Goal: Task Accomplishment & Management: Manage account settings

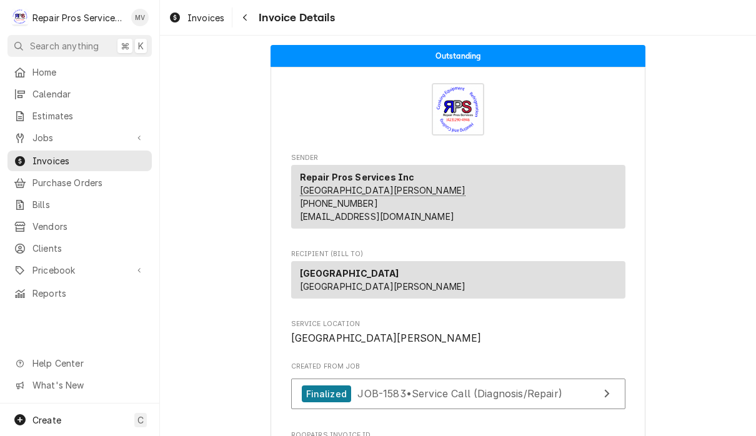
scroll to position [1986, 0]
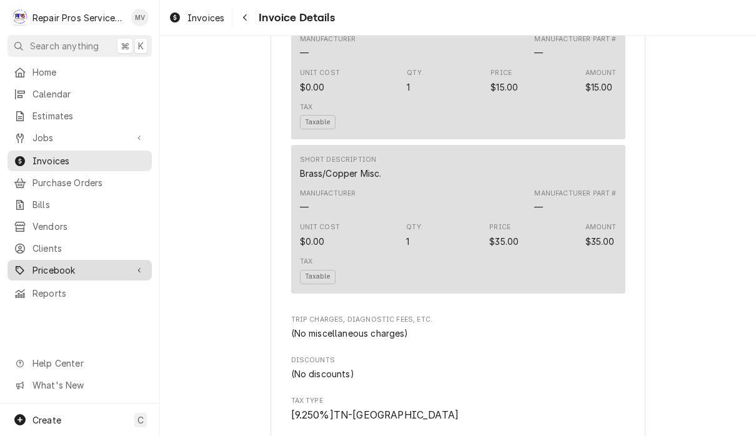
click at [88, 264] on span "Pricebook" at bounding box center [79, 270] width 94 height 13
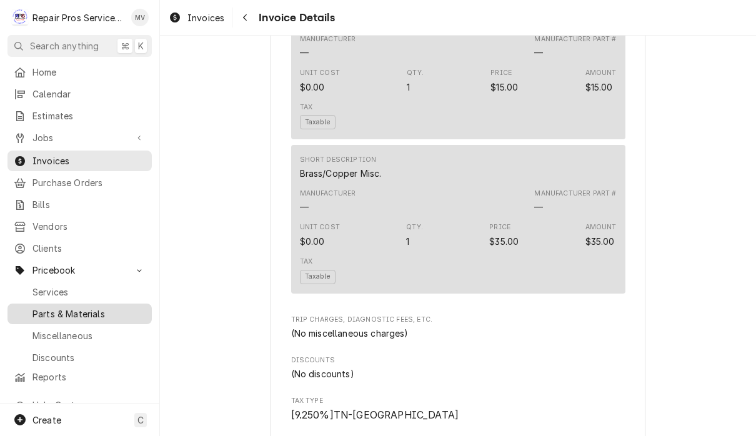
click at [117, 309] on span "Parts & Materials" at bounding box center [88, 313] width 113 height 13
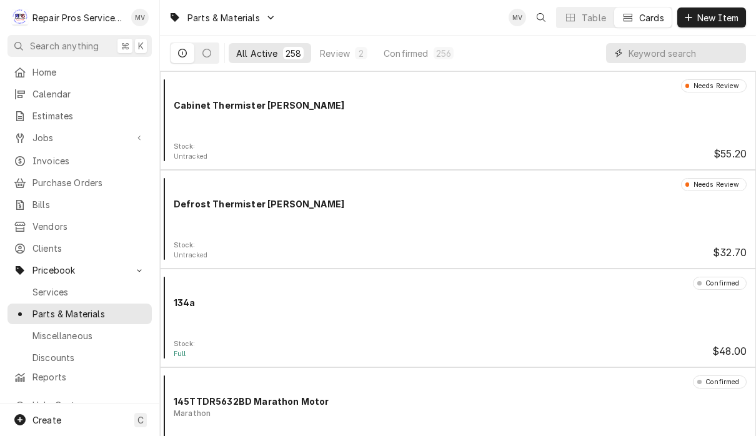
click at [665, 59] on input "Dynamic Content Wrapper" at bounding box center [684, 53] width 111 height 20
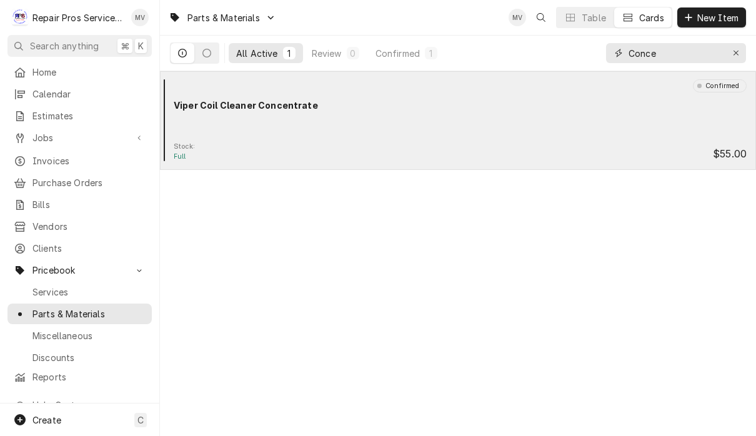
type input "Conce"
click at [419, 150] on div "Stock: Full $55.00" at bounding box center [458, 152] width 586 height 20
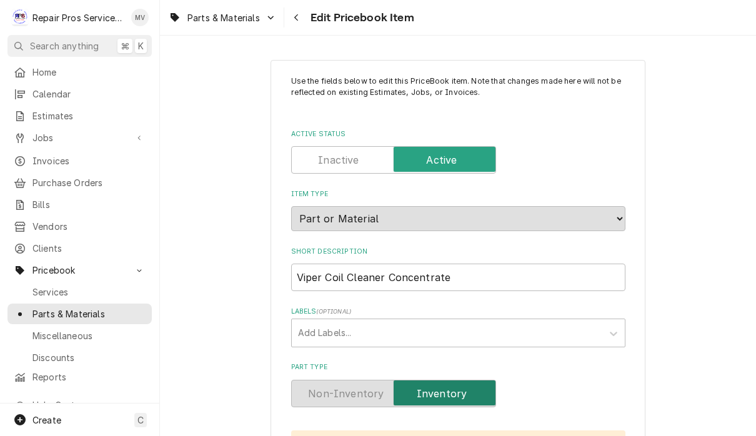
type textarea "x"
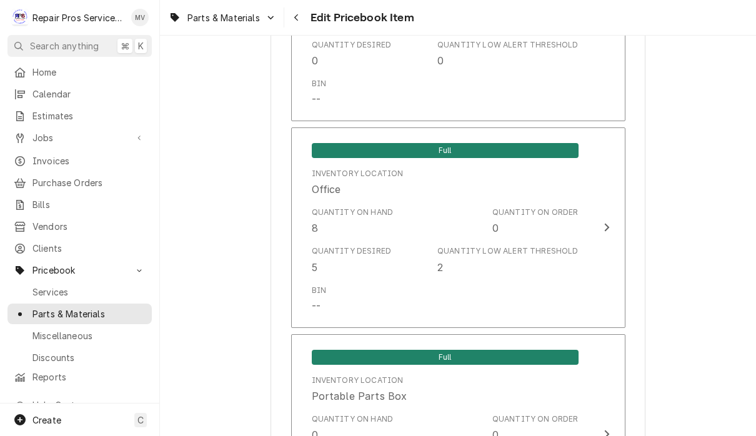
scroll to position [1093, 0]
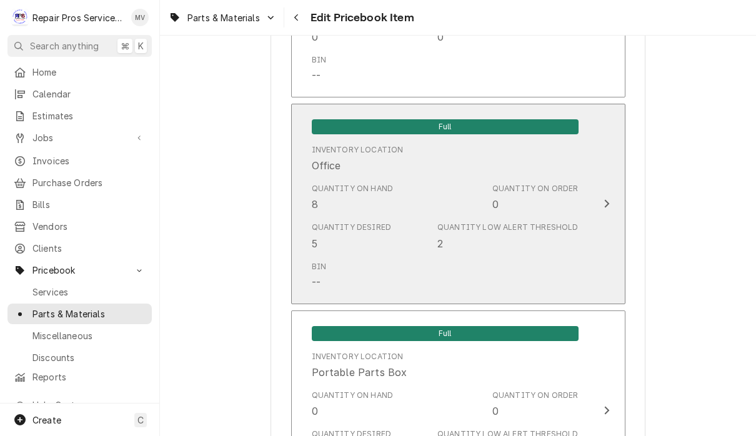
click at [607, 200] on icon "Update Inventory Level" at bounding box center [606, 204] width 5 height 8
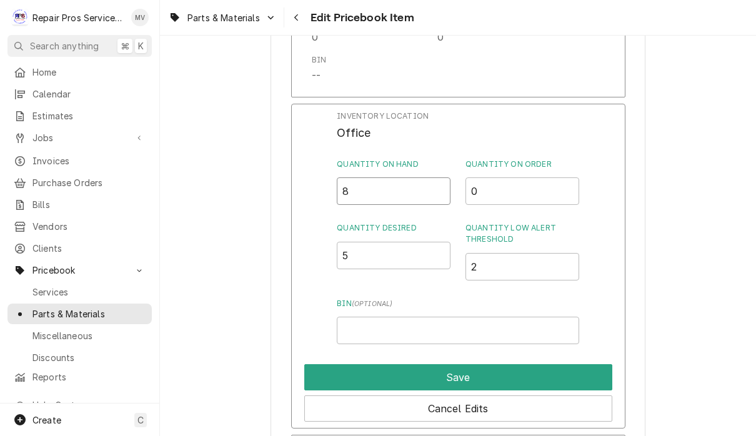
click at [391, 177] on input "8" at bounding box center [394, 190] width 114 height 27
type input "5"
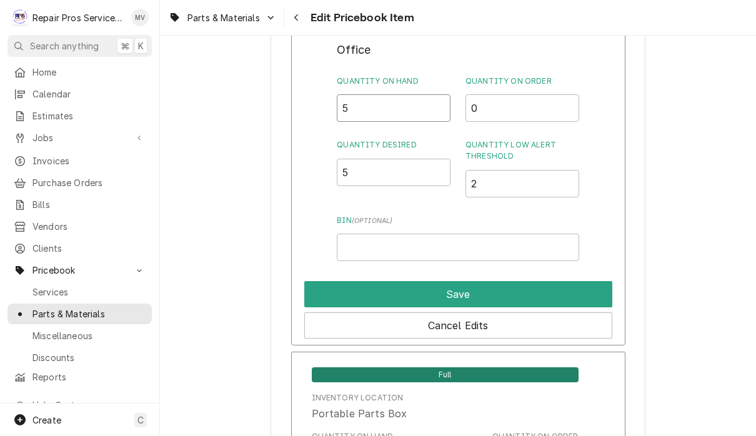
scroll to position [1178, 0]
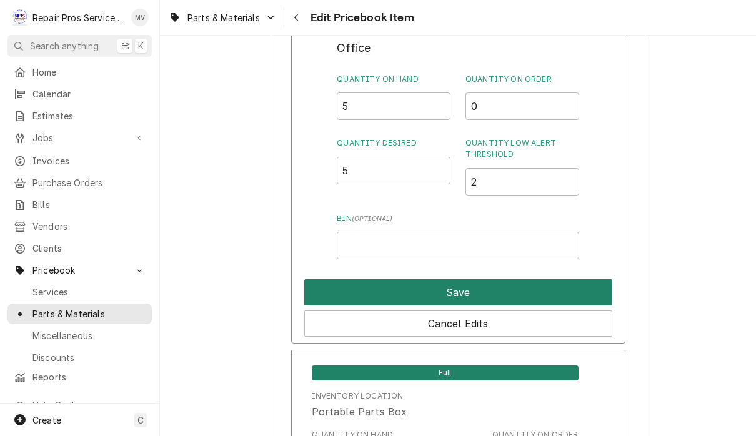
click at [541, 279] on button "Save" at bounding box center [458, 292] width 308 height 26
type textarea "x"
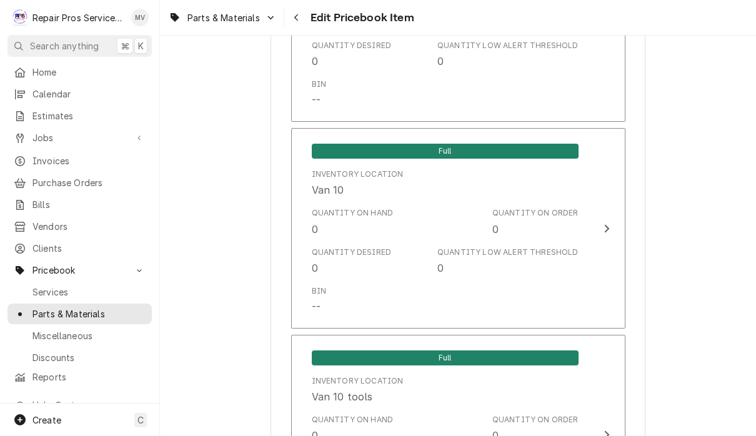
scroll to position [1699, 0]
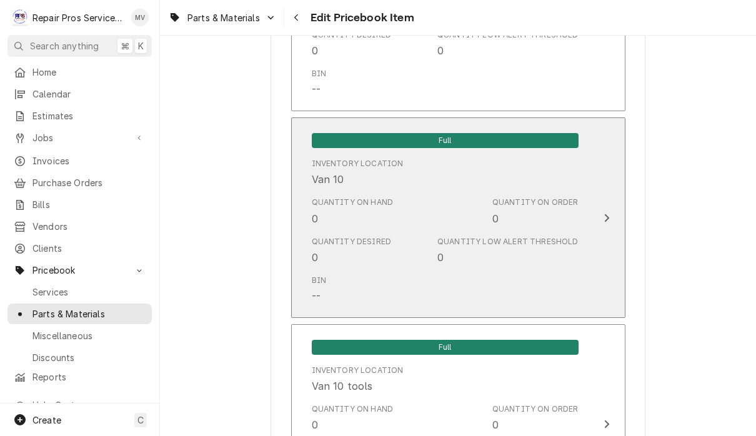
click at [609, 212] on div "Update Inventory Level" at bounding box center [607, 218] width 16 height 15
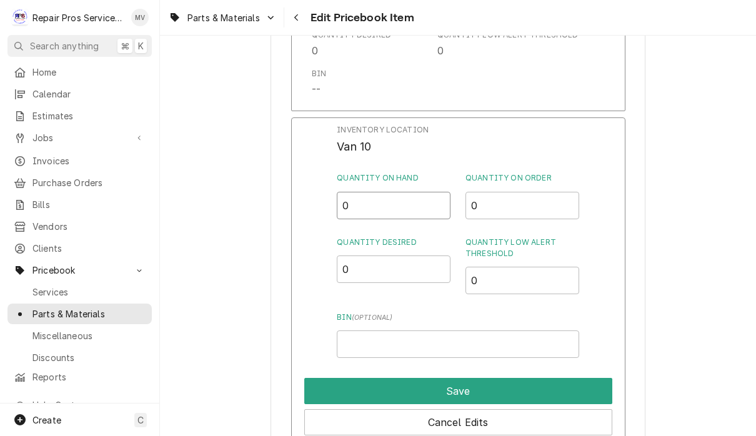
click at [396, 194] on input "0" at bounding box center [394, 205] width 114 height 27
type input "3"
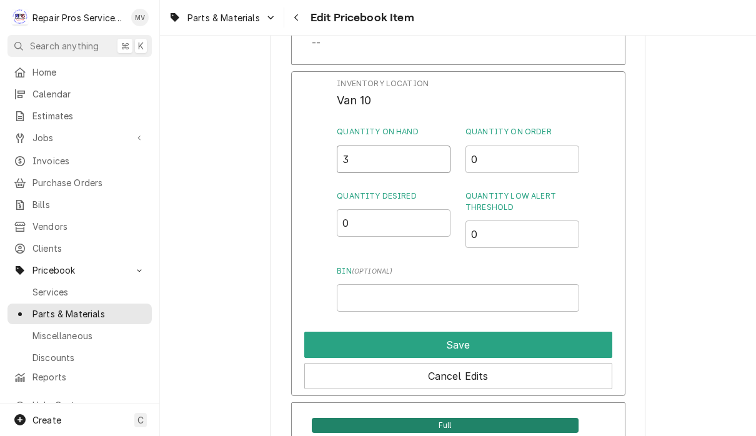
scroll to position [1830, 0]
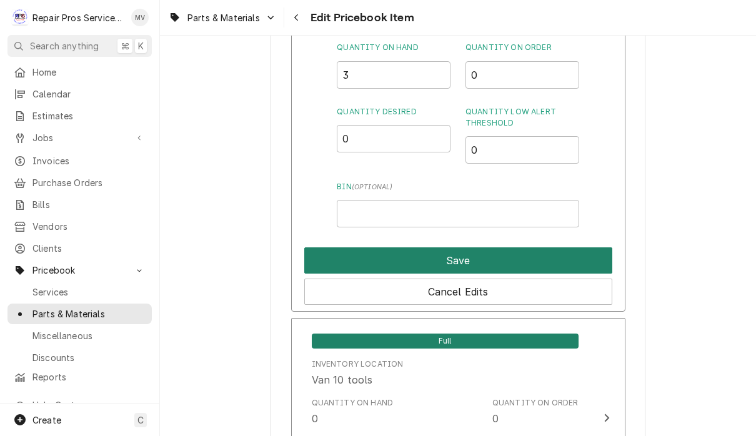
click at [538, 254] on button "Save" at bounding box center [458, 260] width 308 height 26
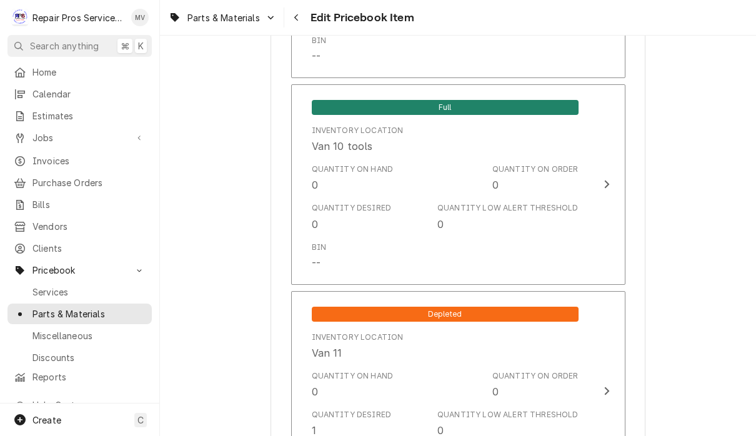
scroll to position [1934, 0]
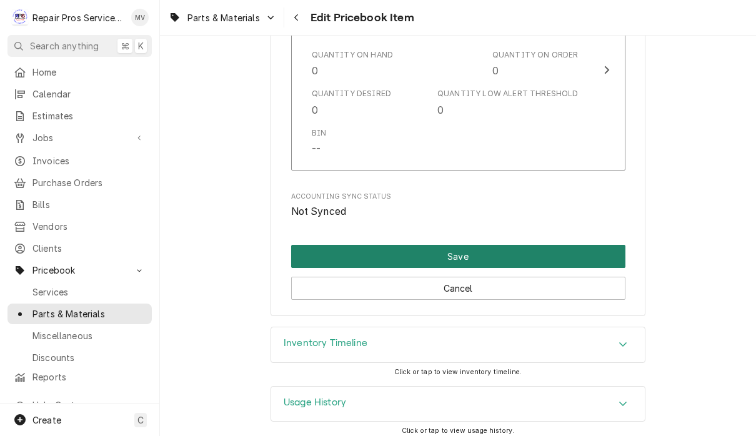
click at [541, 245] on button "Save" at bounding box center [458, 256] width 334 height 23
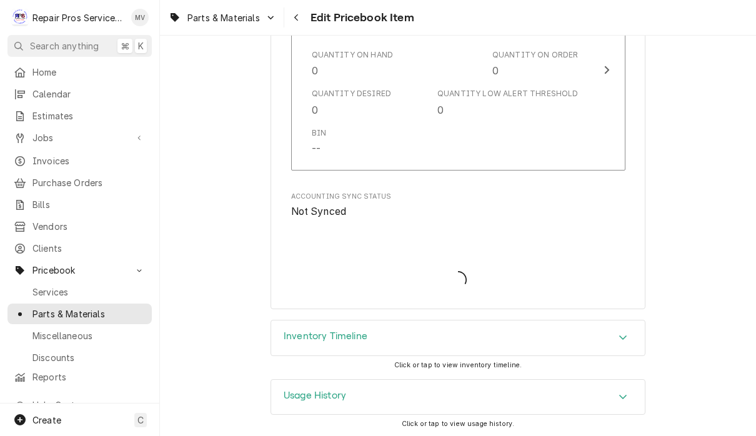
scroll to position [2872, 0]
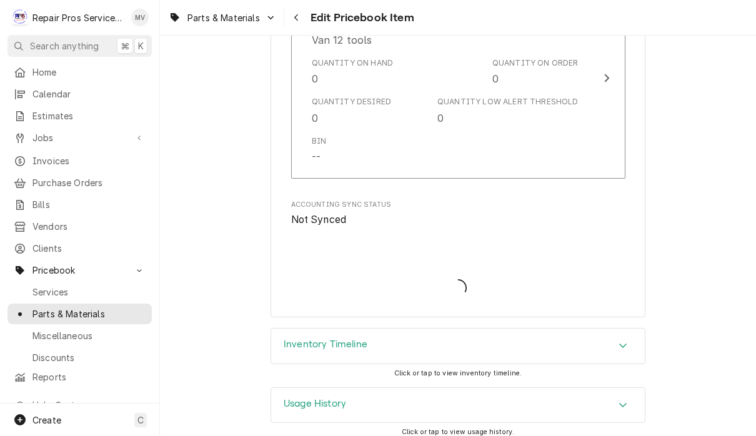
type textarea "x"
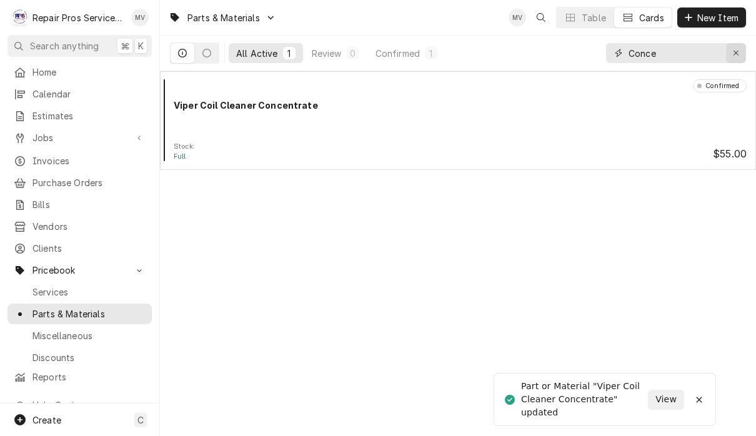
click at [734, 55] on icon "Erase input" at bounding box center [736, 53] width 7 height 9
click at [681, 52] on input "Dynamic Content Wrapper" at bounding box center [687, 53] width 117 height 20
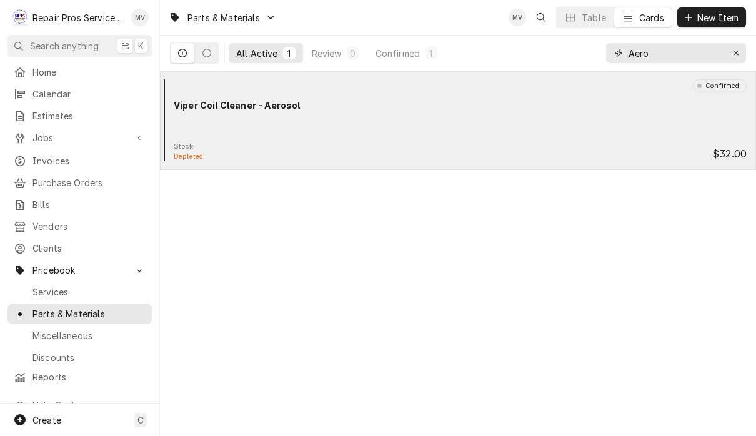
type input "Aero"
click at [539, 141] on div "Confirmed Viper Coil Cleaner - Aerosol" at bounding box center [458, 110] width 586 height 62
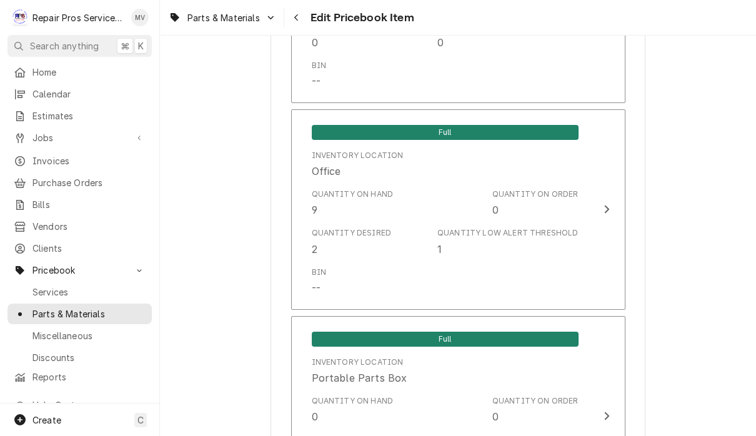
scroll to position [1117, 0]
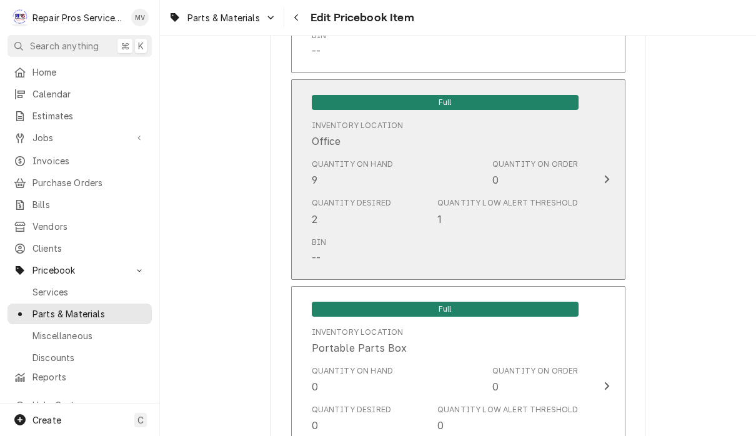
click at [608, 174] on icon "Update Inventory Level" at bounding box center [607, 179] width 6 height 10
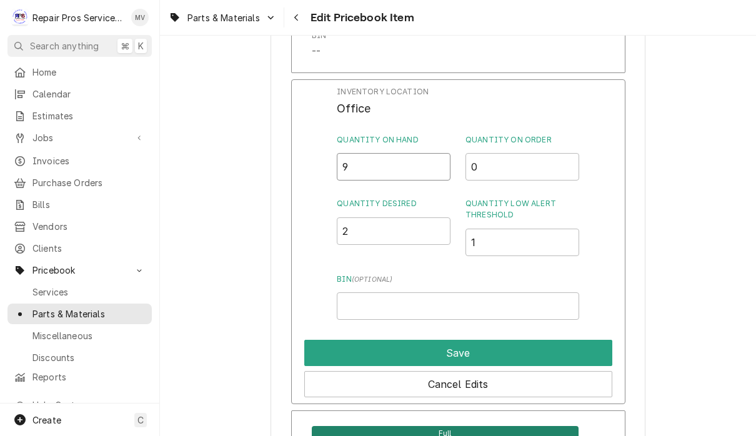
click at [386, 159] on input "9" at bounding box center [394, 166] width 114 height 27
type input "7"
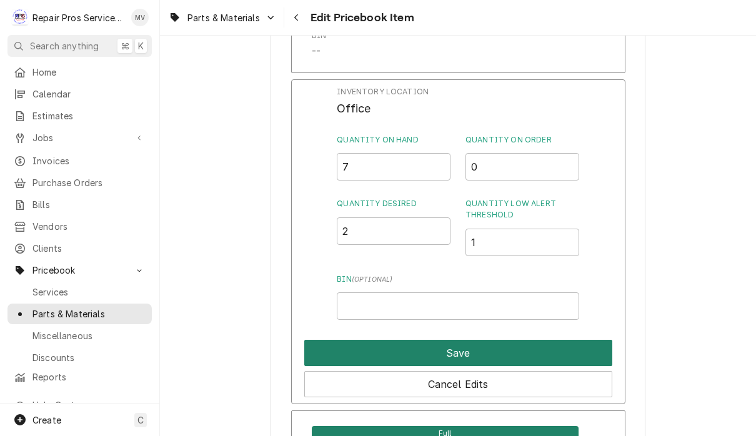
click at [562, 340] on button "Save" at bounding box center [458, 353] width 308 height 26
type textarea "x"
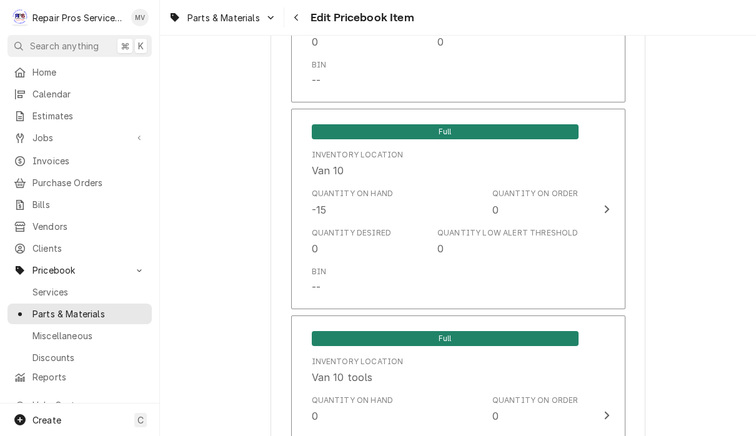
scroll to position [1744, 0]
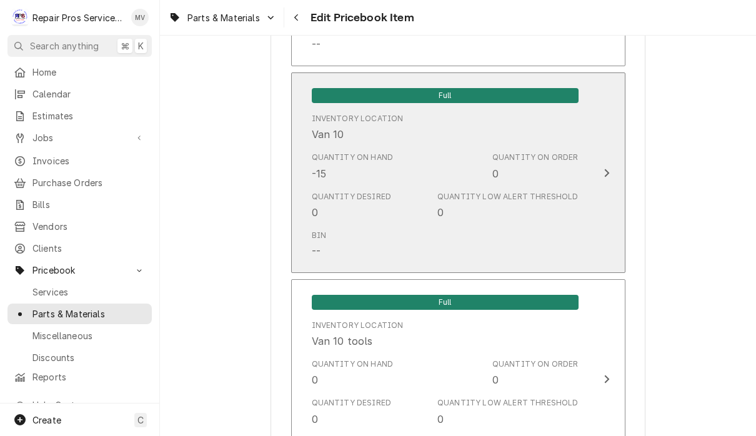
click at [602, 166] on div "Update Inventory Level" at bounding box center [607, 173] width 16 height 15
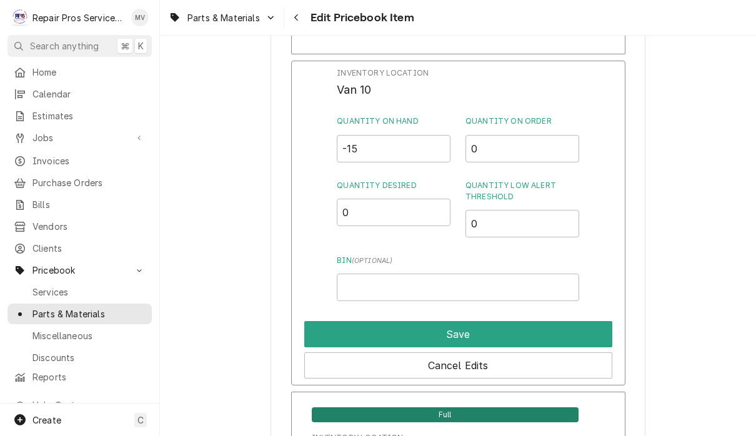
scroll to position [1752, 0]
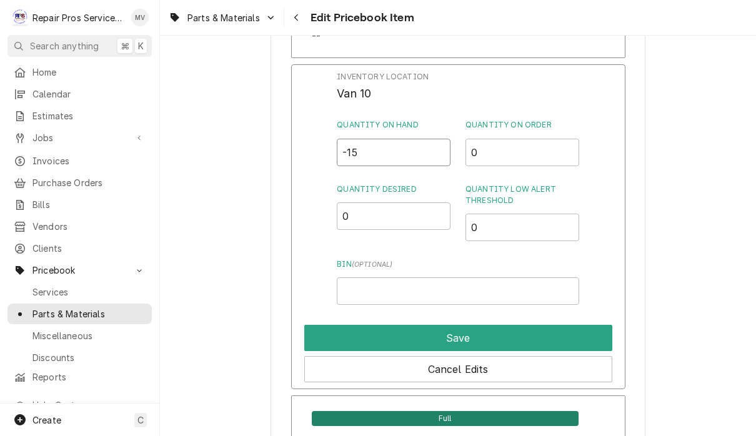
click at [393, 142] on input "-15" at bounding box center [394, 152] width 114 height 27
type input "-1"
type input "2"
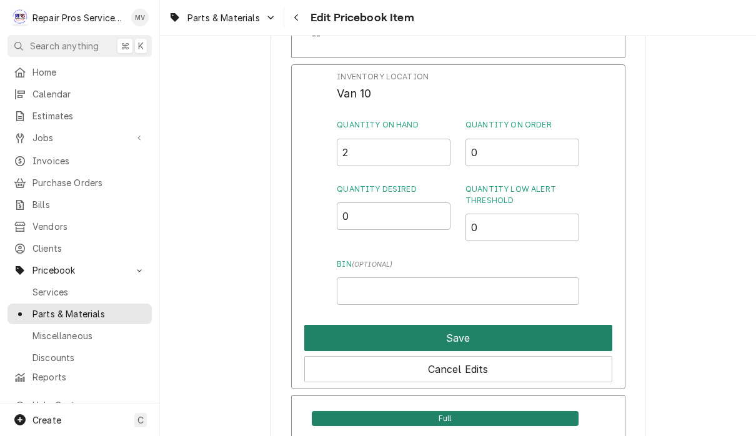
click at [529, 325] on button "Save" at bounding box center [458, 338] width 308 height 26
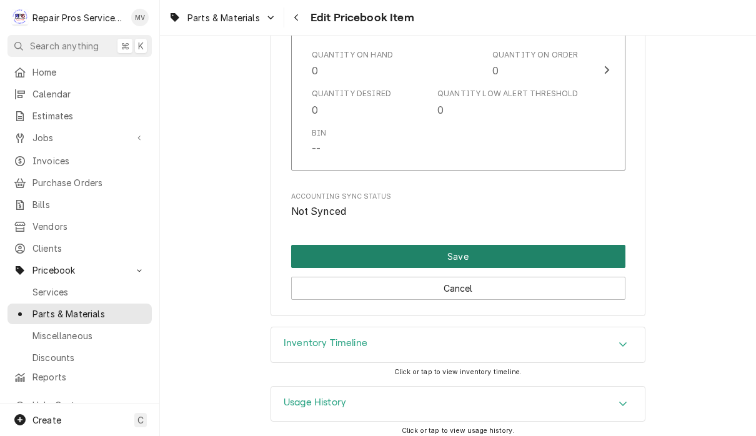
click at [559, 249] on button "Save" at bounding box center [458, 256] width 334 height 23
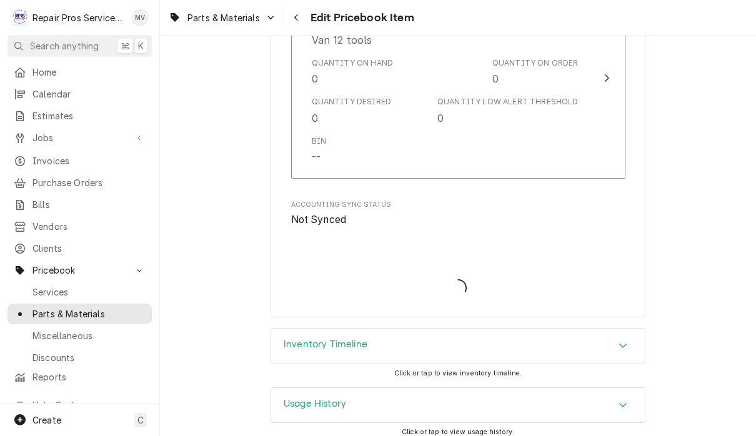
type textarea "x"
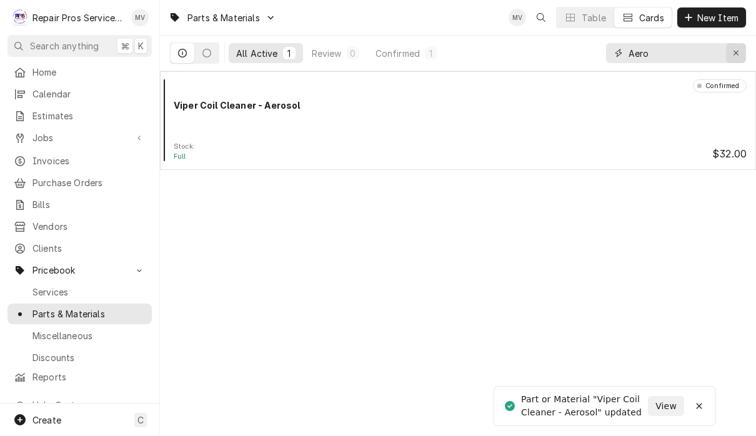
click at [739, 51] on icon "Erase input" at bounding box center [736, 53] width 7 height 9
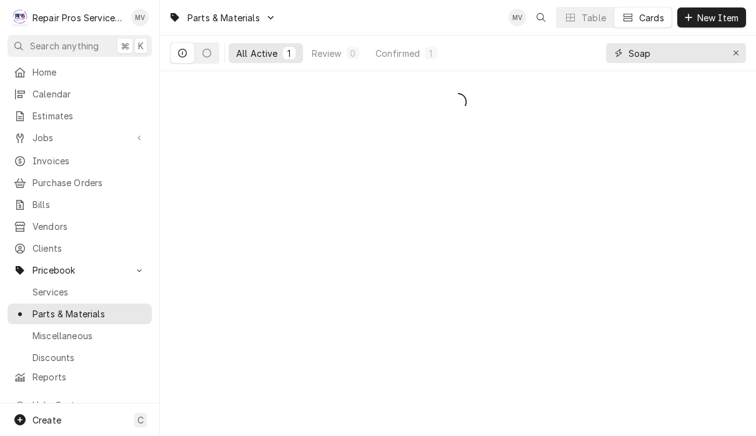
type input "Soap"
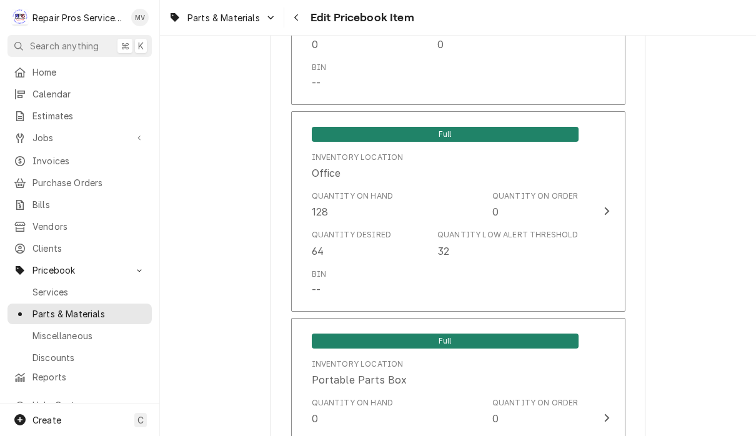
scroll to position [1124, 0]
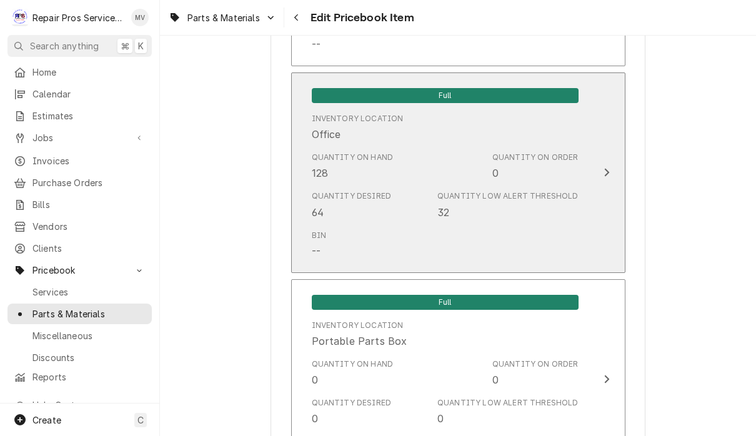
click at [610, 165] on div "Update Inventory Level" at bounding box center [607, 172] width 16 height 15
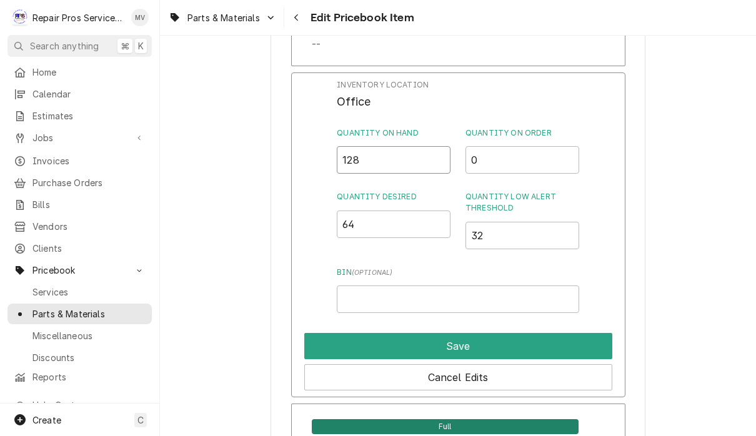
click at [393, 151] on input "128" at bounding box center [394, 159] width 114 height 27
type input "1"
type input "96"
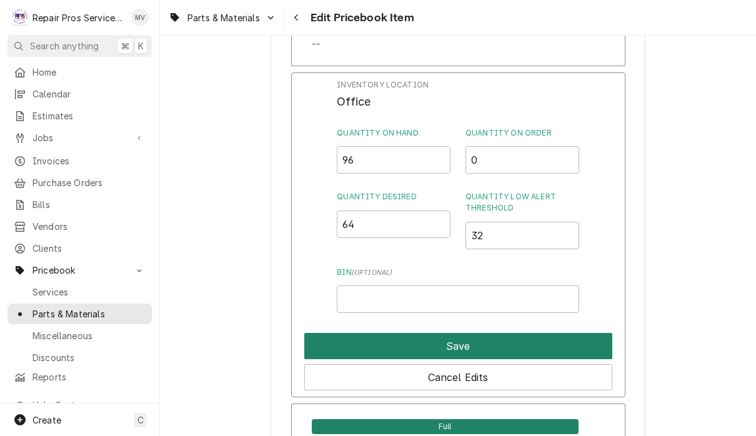
click at [522, 336] on button "Save" at bounding box center [458, 346] width 308 height 26
type textarea "x"
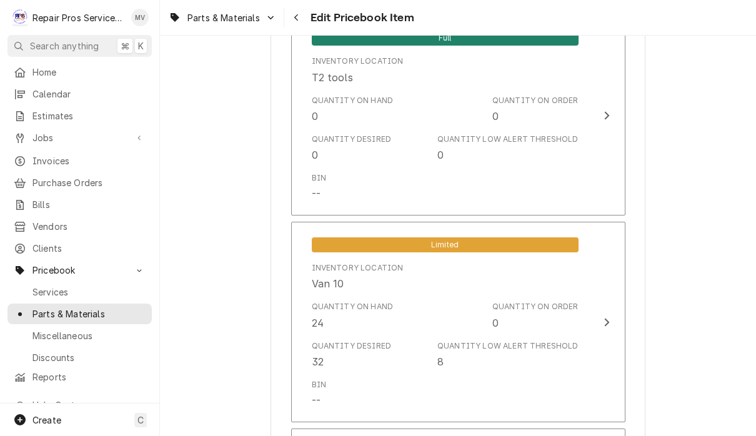
scroll to position [1599, 0]
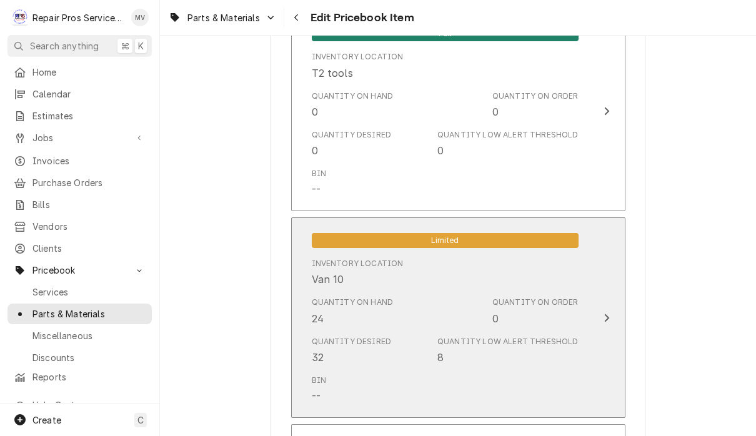
click at [605, 313] on icon "Update Inventory Level" at bounding box center [607, 318] width 6 height 10
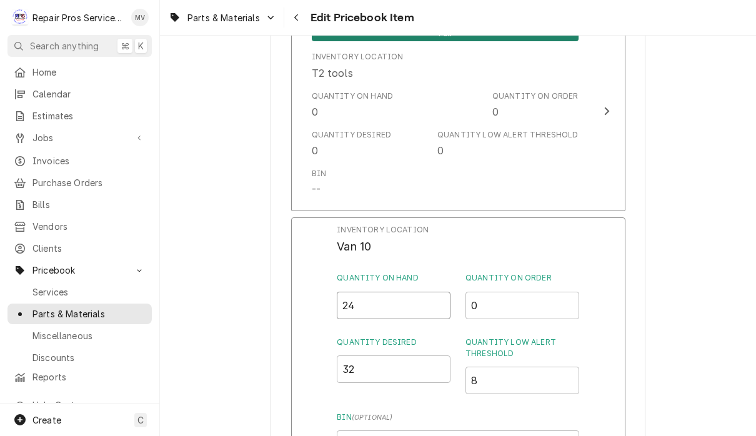
click at [390, 293] on input "24" at bounding box center [394, 305] width 114 height 27
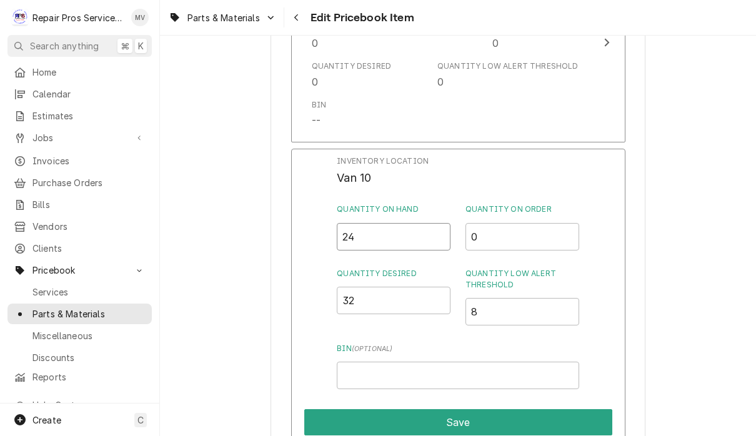
scroll to position [1677, 0]
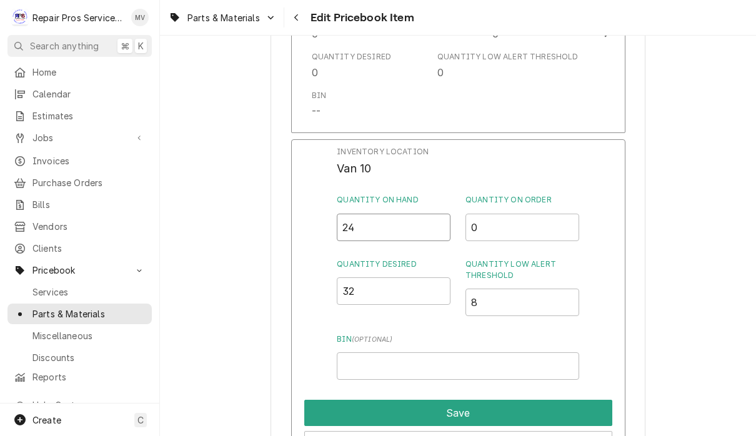
type input "2"
type input "56"
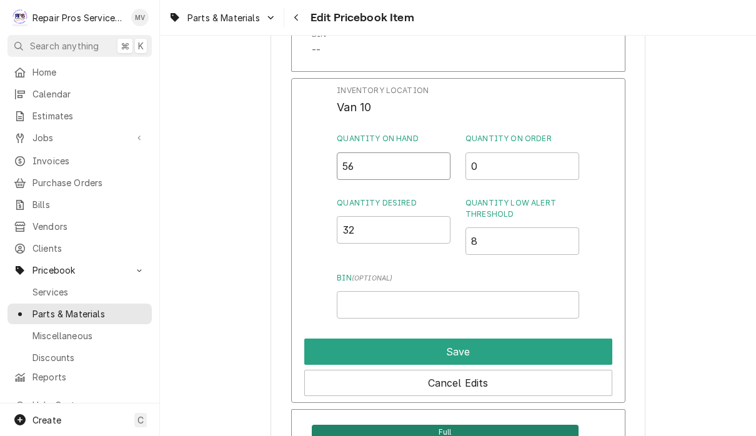
scroll to position [1764, 0]
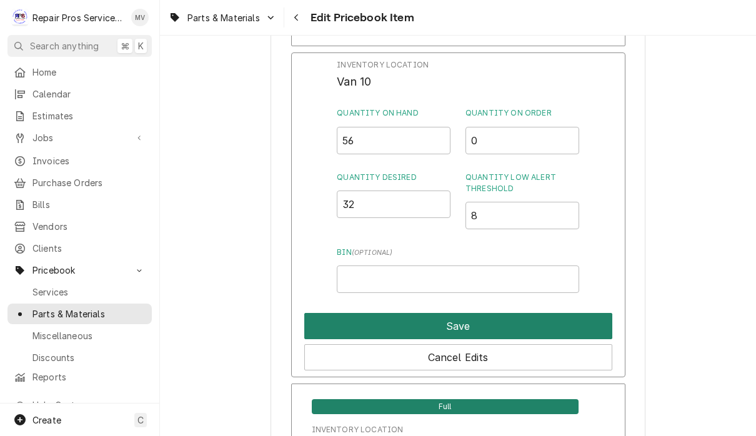
click at [545, 316] on button "Save" at bounding box center [458, 326] width 308 height 26
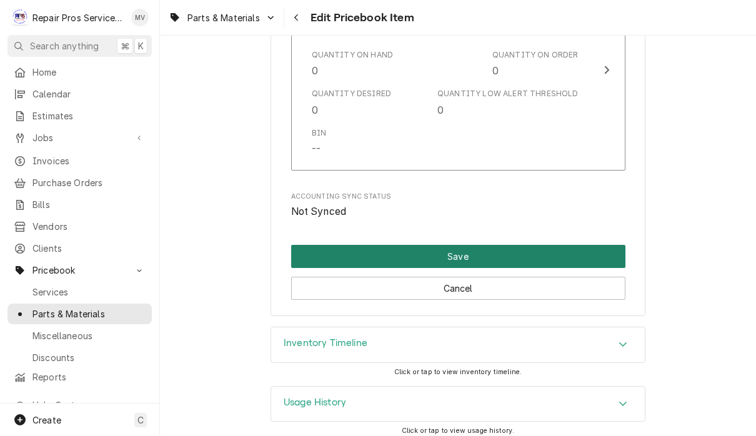
click at [503, 247] on button "Save" at bounding box center [458, 256] width 334 height 23
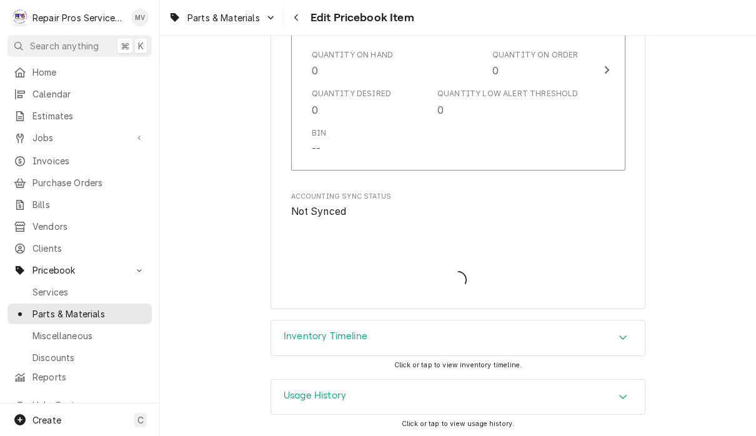
scroll to position [2872, 0]
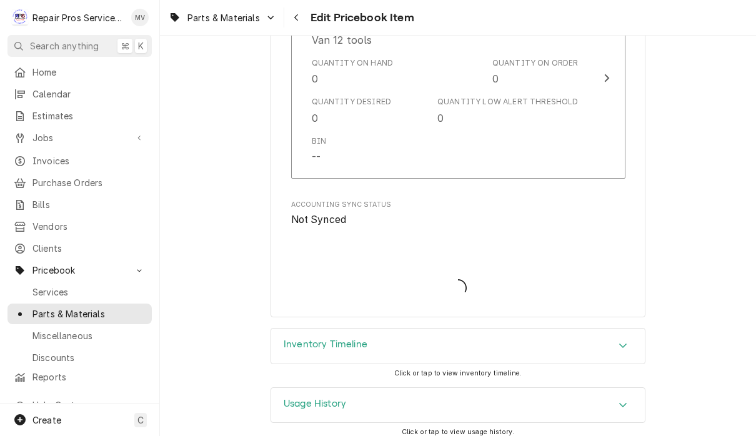
type textarea "x"
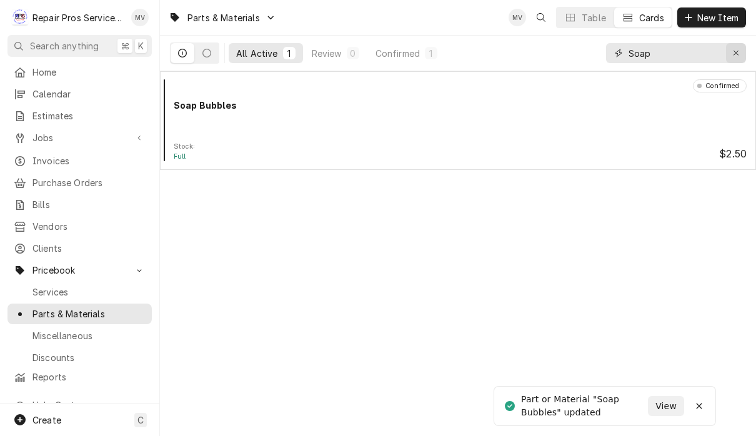
click at [734, 56] on icon "Erase input" at bounding box center [736, 53] width 7 height 9
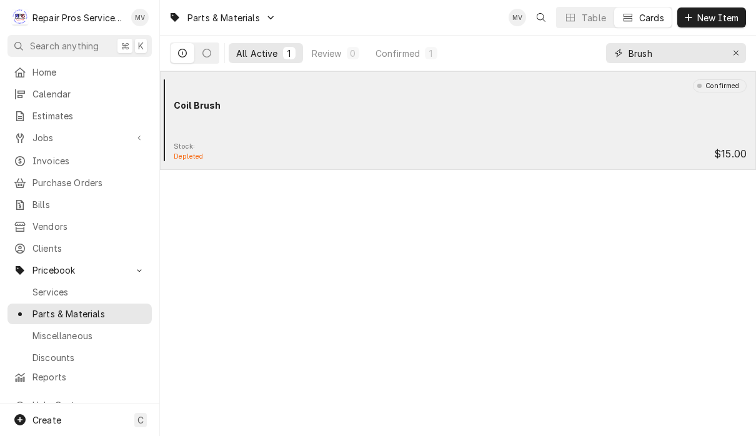
type input "Brush"
click at [456, 145] on div "Stock: Depleted $15.00" at bounding box center [458, 152] width 586 height 20
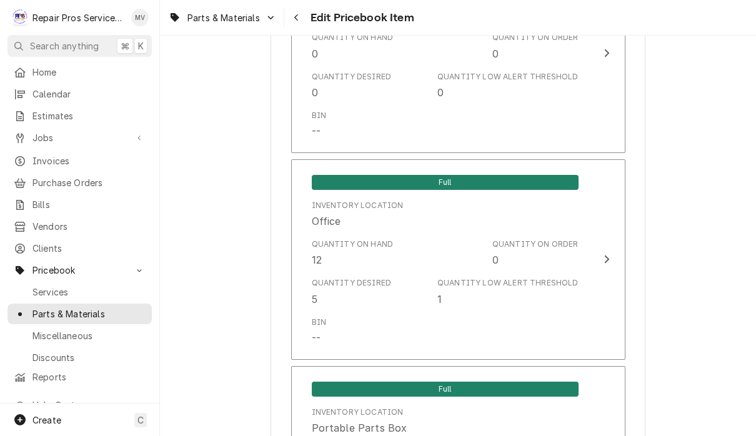
scroll to position [1040, 0]
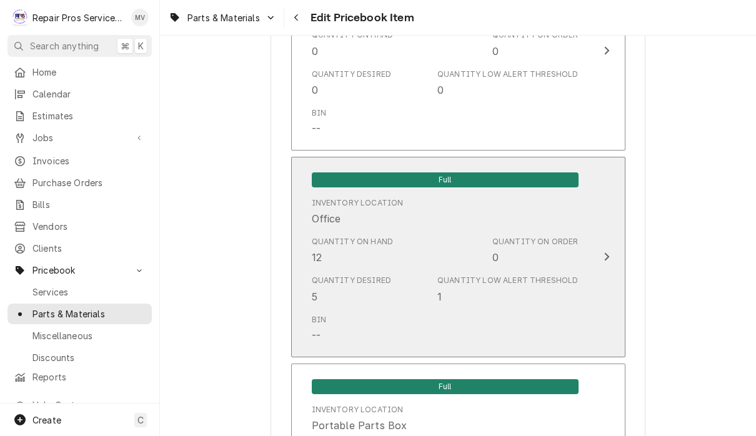
click at [602, 256] on button "Full Inventory Location Office Quantity on Hand 12 Quantity on Order 0 Quantity…" at bounding box center [458, 257] width 334 height 201
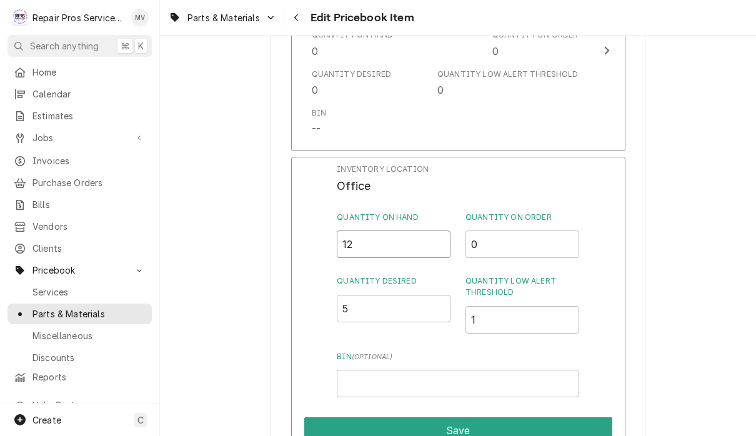
click at [374, 236] on input "12" at bounding box center [394, 244] width 114 height 27
type input "1"
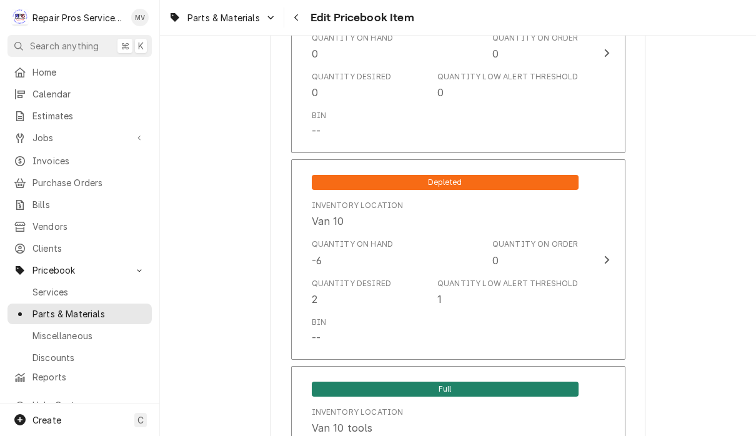
scroll to position [1784, 0]
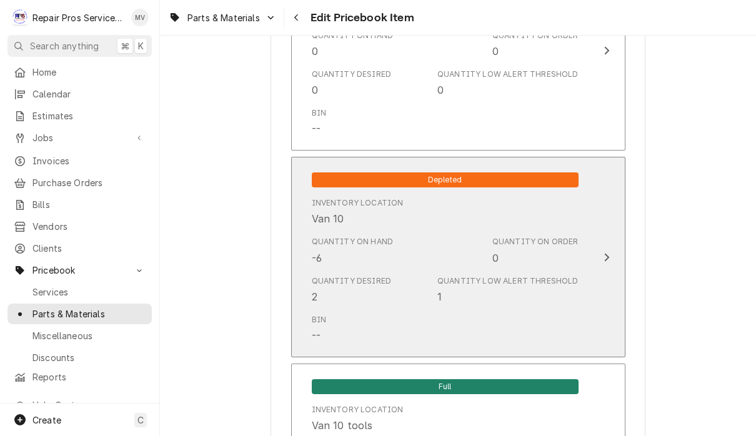
type input "8"
click at [606, 252] on icon "Update Inventory Level" at bounding box center [607, 257] width 6 height 10
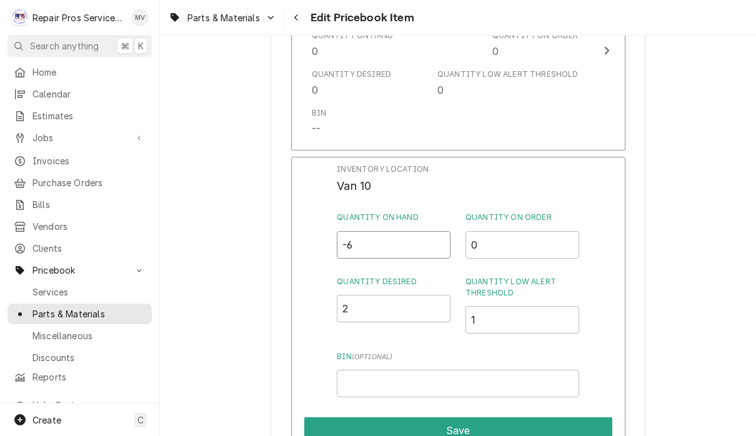
click at [387, 231] on input "-6" at bounding box center [394, 244] width 114 height 27
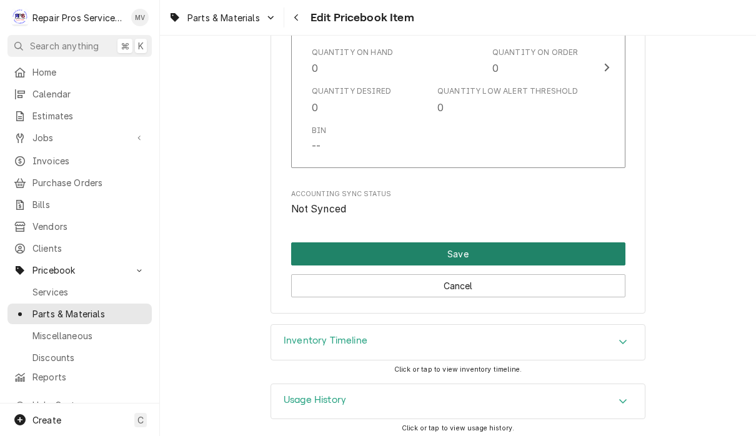
type input "4"
click at [490, 247] on button "Save" at bounding box center [458, 253] width 334 height 23
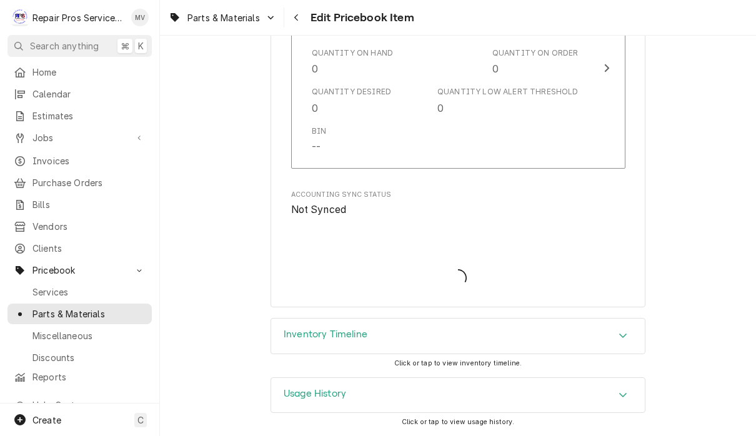
scroll to position [3123, 0]
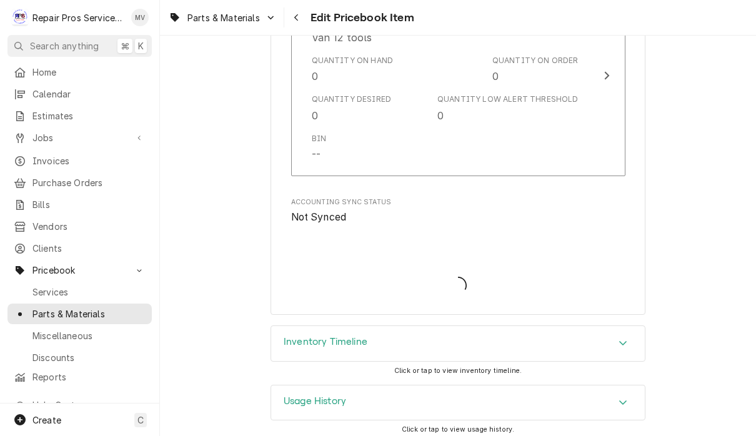
type textarea "x"
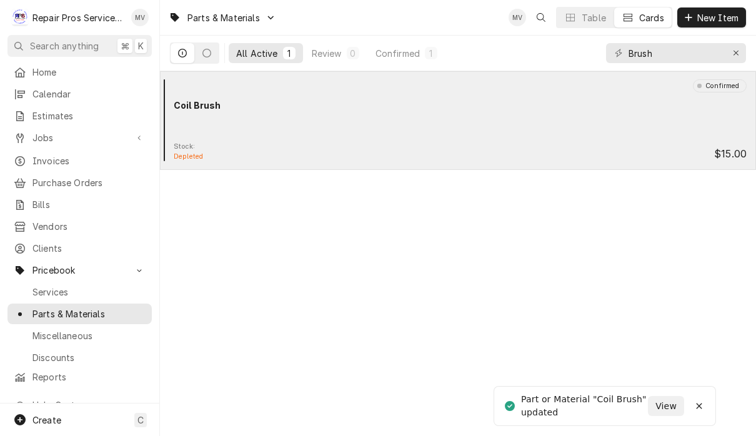
click at [601, 132] on div "Confirmed Coil Brush" at bounding box center [458, 110] width 586 height 62
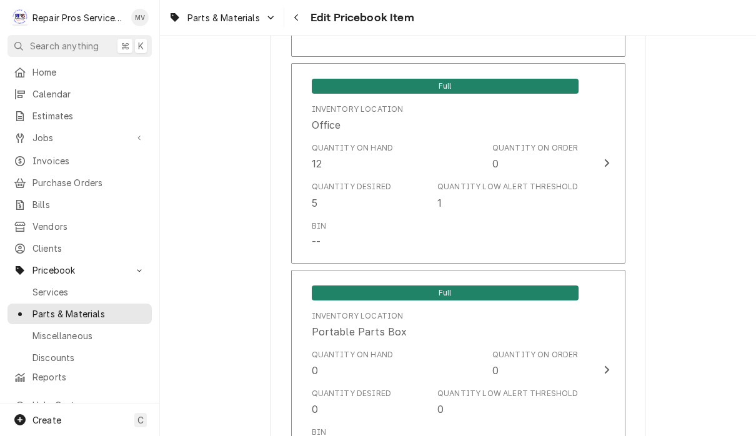
scroll to position [1120, 0]
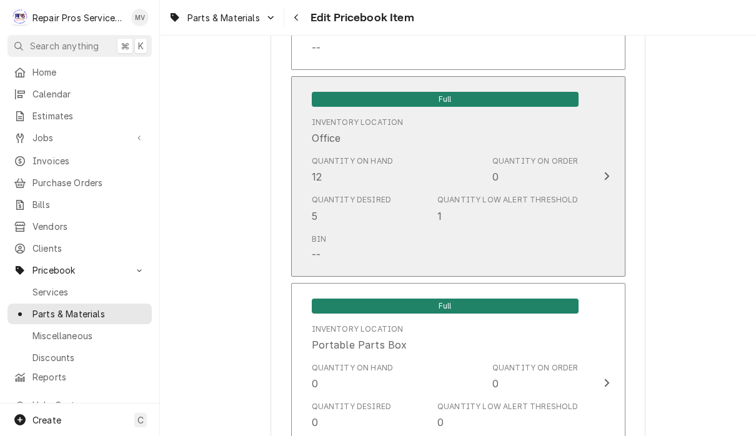
click at [604, 171] on icon "Update Inventory Level" at bounding box center [607, 176] width 6 height 10
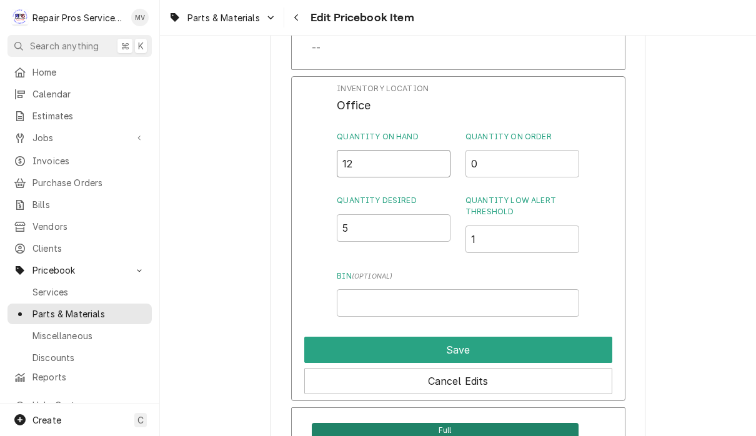
click at [399, 152] on input "12" at bounding box center [394, 163] width 114 height 27
type input "1"
type input "8"
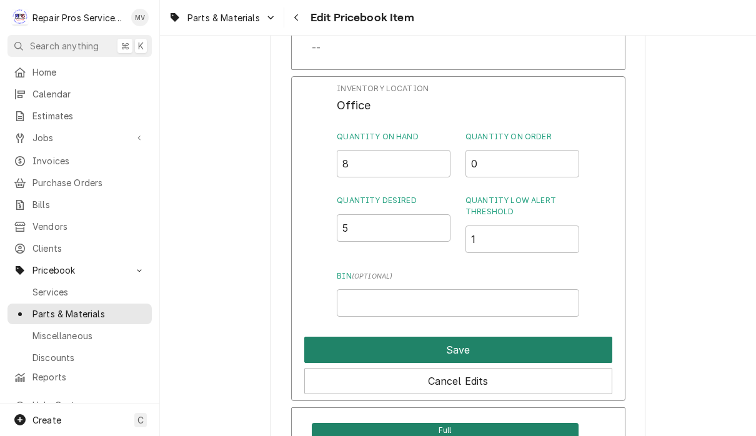
click at [505, 337] on button "Save" at bounding box center [458, 350] width 308 height 26
type textarea "x"
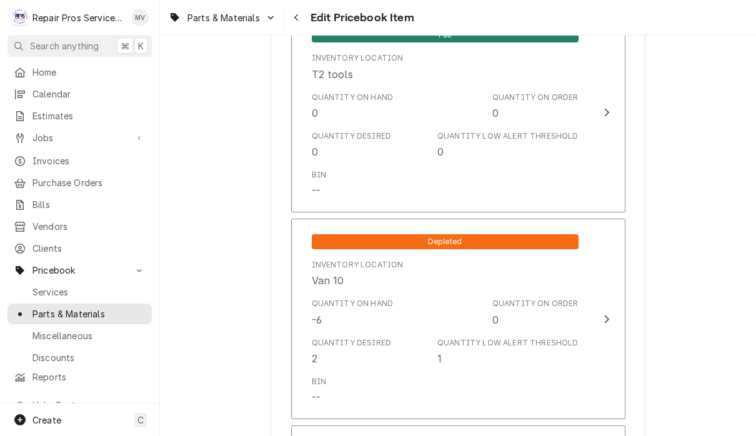
scroll to position [1615, 0]
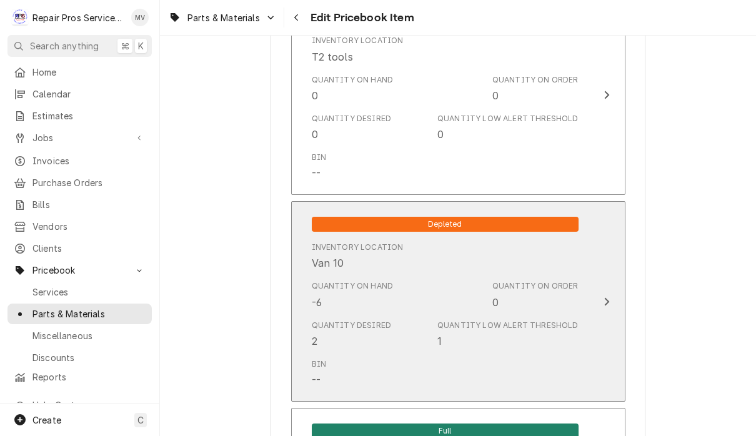
click at [602, 294] on div "Update Inventory Level" at bounding box center [607, 301] width 16 height 15
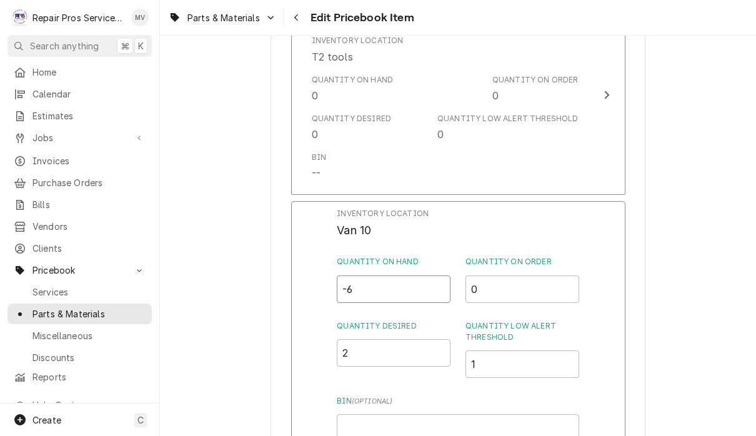
click at [390, 279] on input "-6" at bounding box center [394, 289] width 114 height 27
type input "4"
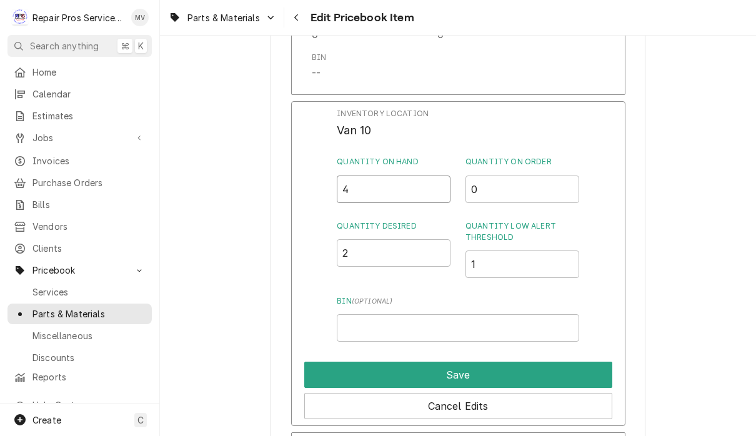
scroll to position [1760, 0]
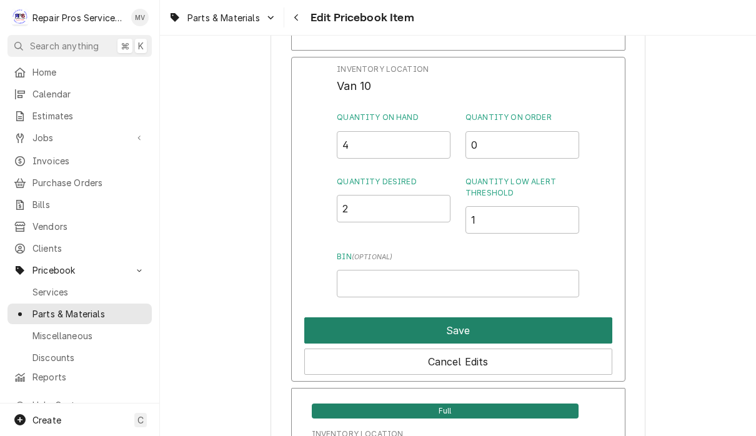
click at [536, 325] on button "Save" at bounding box center [458, 330] width 308 height 26
type textarea "x"
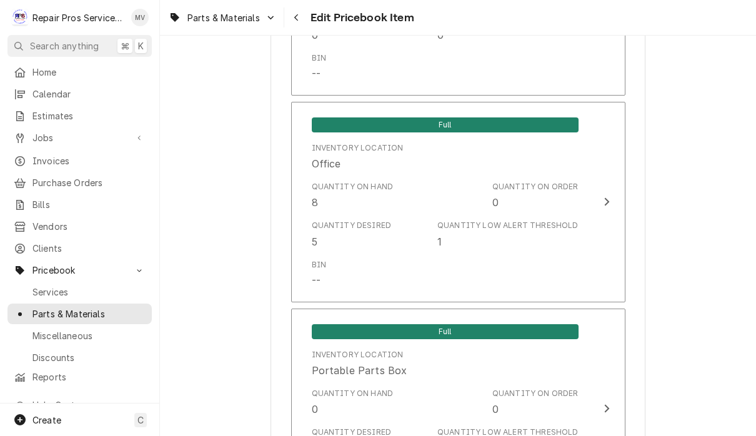
scroll to position [1095, 0]
